Goal: Task Accomplishment & Management: Complete application form

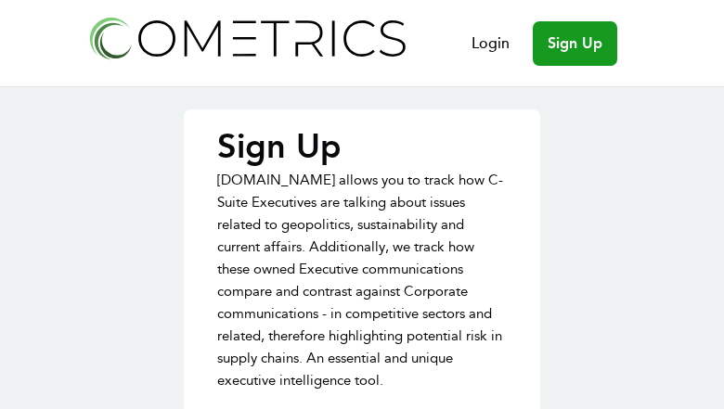
type input "xNfoiBYdV"
type input "FNdRMoQBvgMyG"
type input "CWWiOQYV"
type input "[EMAIL_ADDRESS][DOMAIN_NAME]"
type input "tExVUKSJvmz"
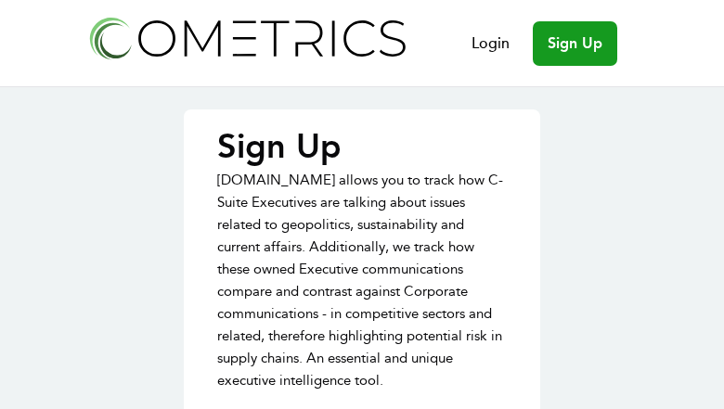
type input "CflHzogXCzSmCJ"
type input "HmVhaoCEv"
type input "[EMAIL_ADDRESS][DOMAIN_NAME]"
